Goal: Transaction & Acquisition: Purchase product/service

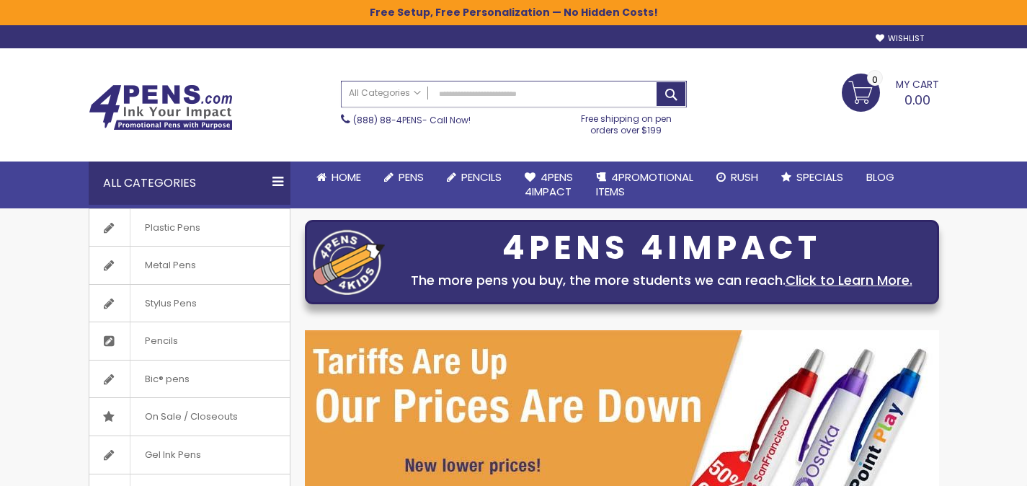
click at [516, 98] on input "Search" at bounding box center [514, 93] width 344 height 25
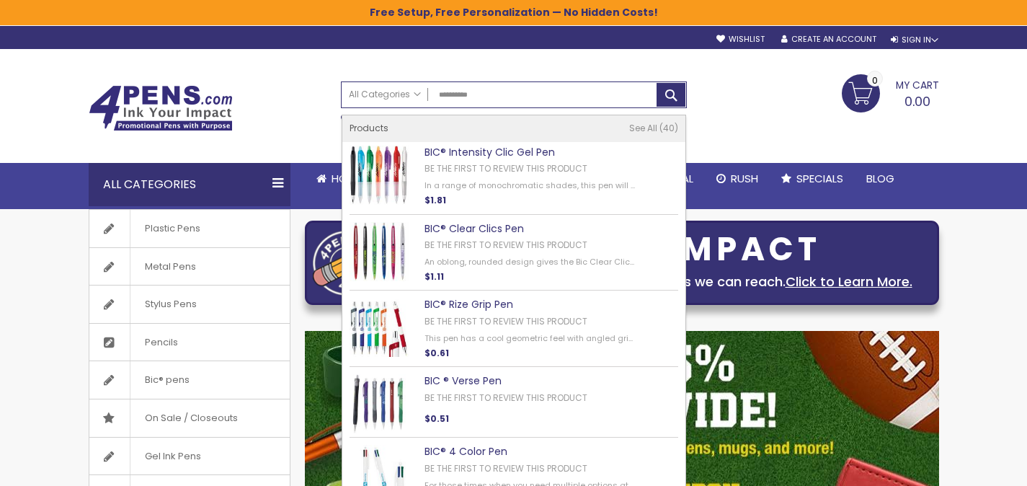
click at [507, 153] on link "BIC® Intensity Clic Gel Pen" at bounding box center [489, 152] width 130 height 14
type input "**********"
